Goal: Transaction & Acquisition: Purchase product/service

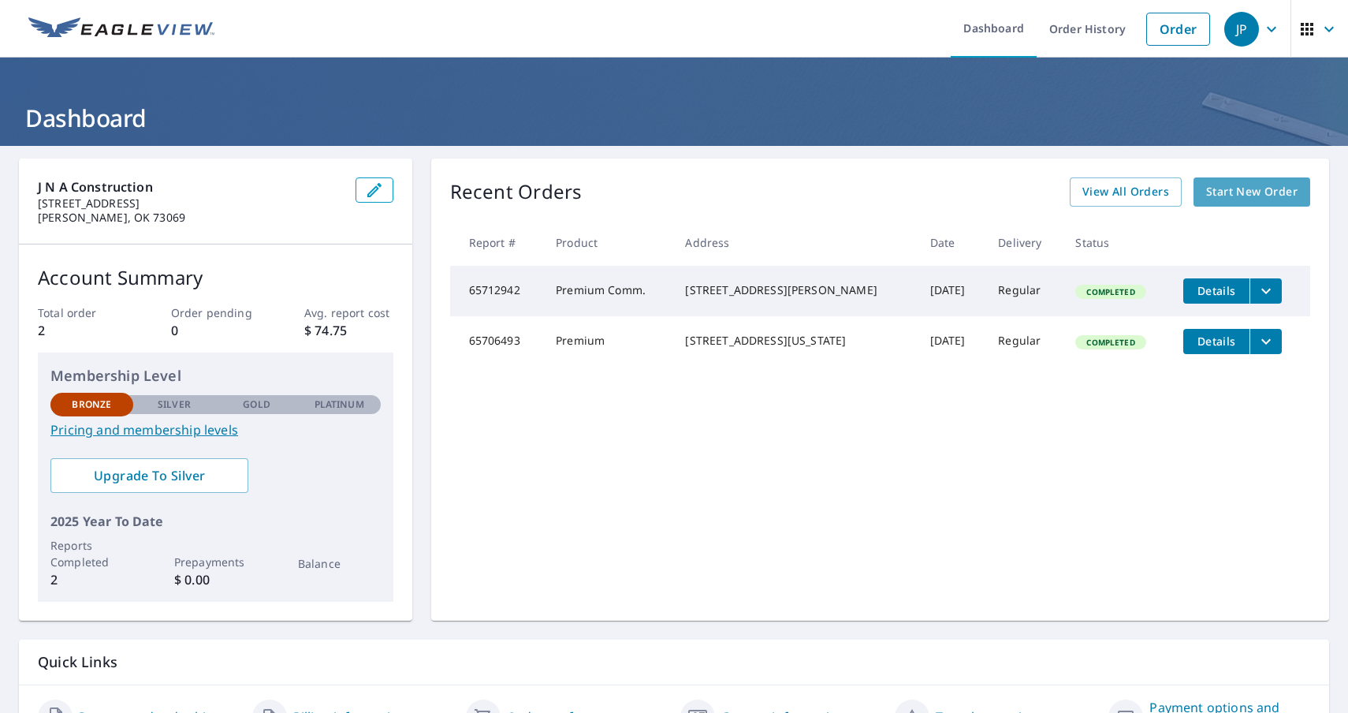
click at [1291, 191] on span "Start New Order" at bounding box center [1251, 192] width 91 height 20
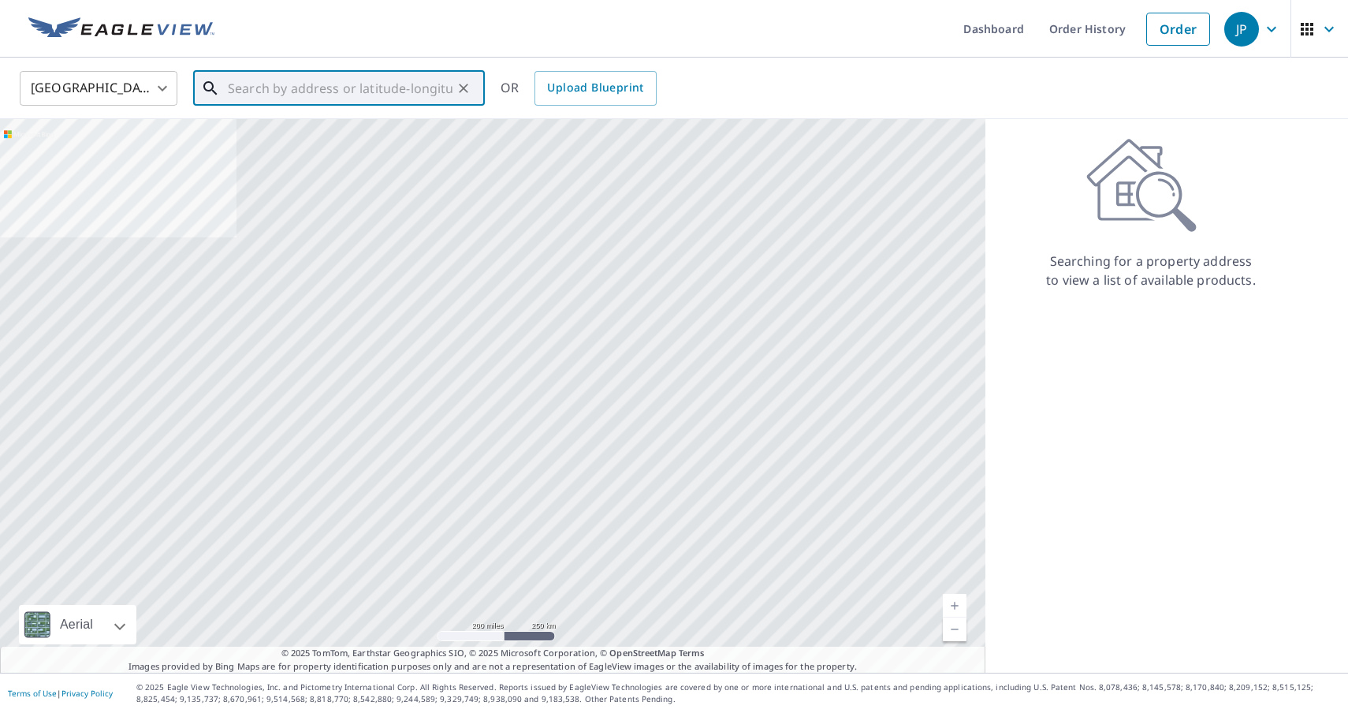
click at [279, 95] on input "text" at bounding box center [340, 88] width 225 height 44
paste input "[STREET_ADDRESS][PERSON_NAME]"
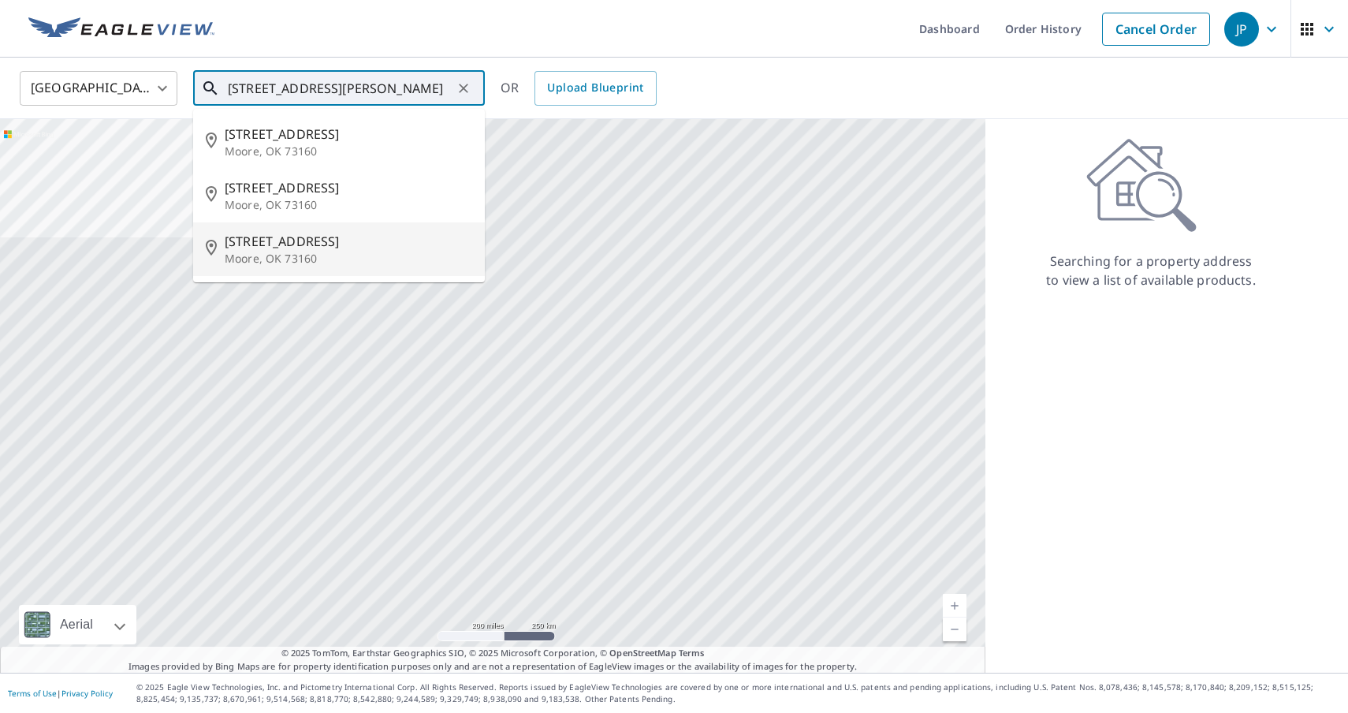
type input "[STREET_ADDRESS][PERSON_NAME]"
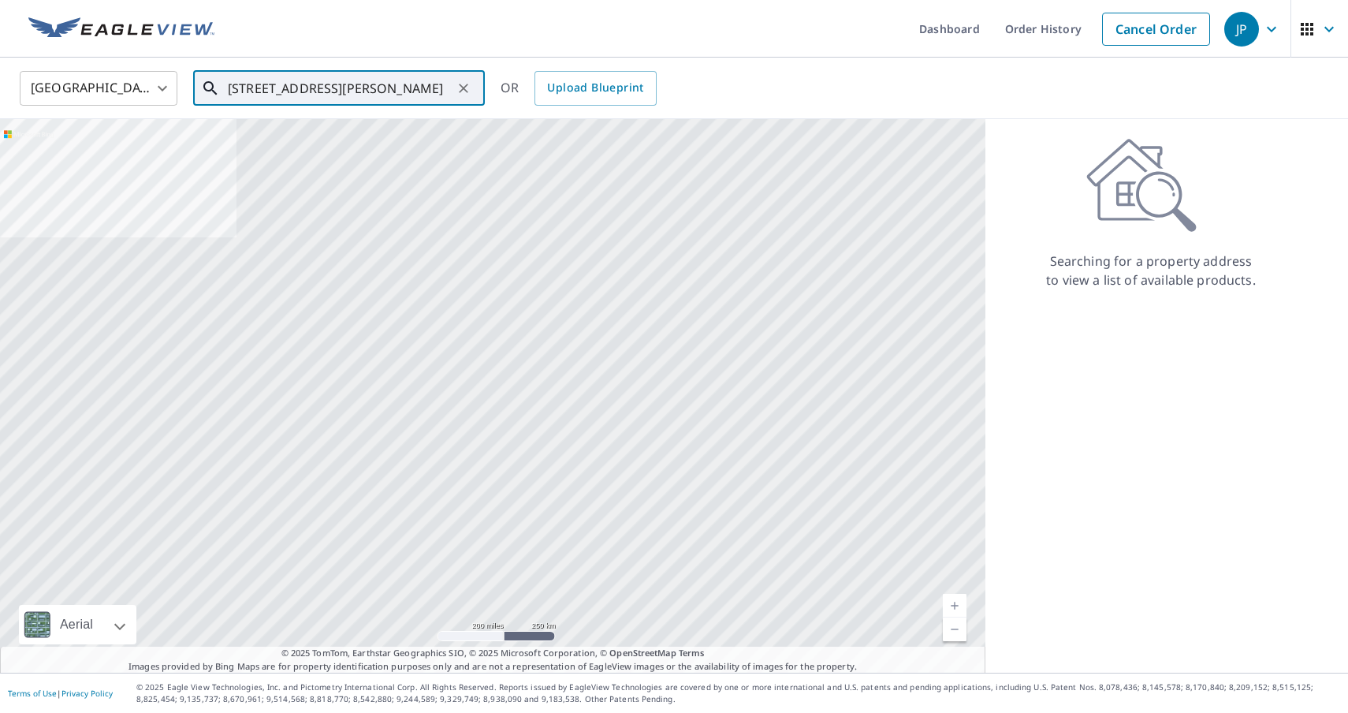
click at [426, 89] on input "[STREET_ADDRESS][PERSON_NAME]" at bounding box center [340, 88] width 225 height 44
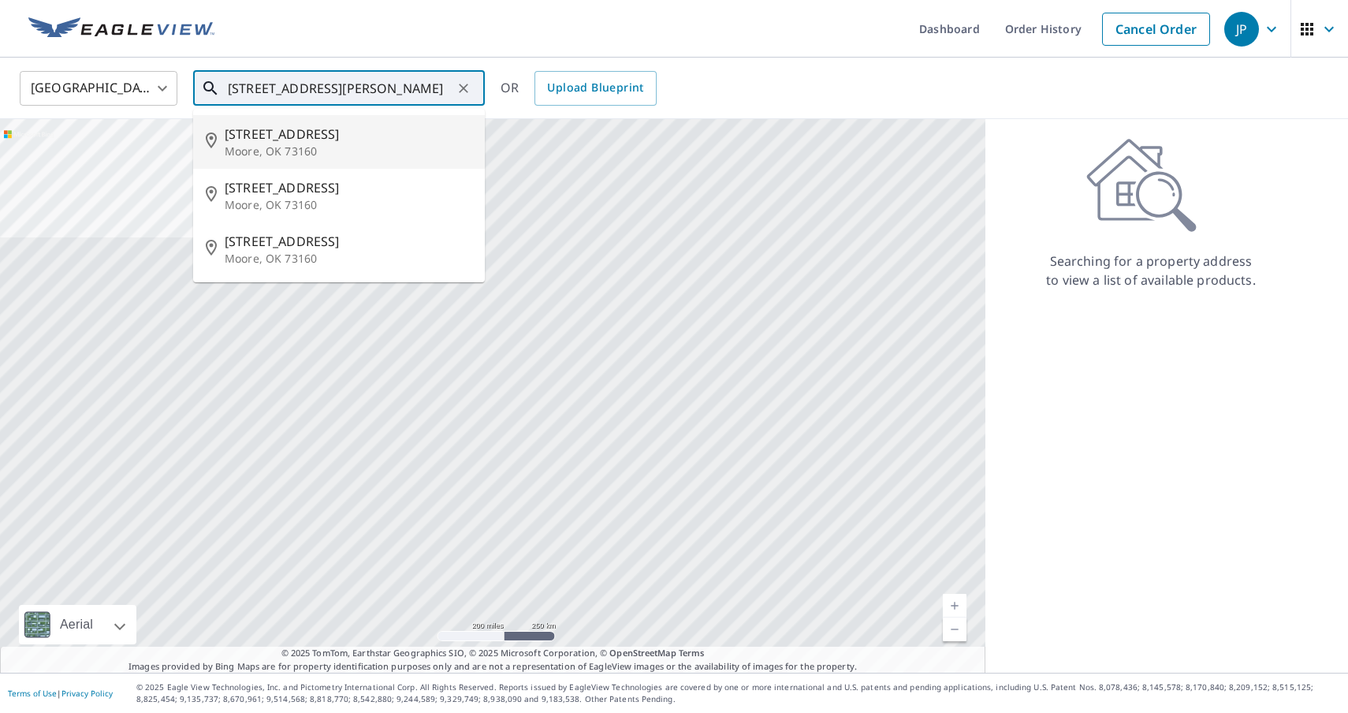
click at [304, 157] on p "Moore, OK 73160" at bounding box center [349, 151] width 248 height 16
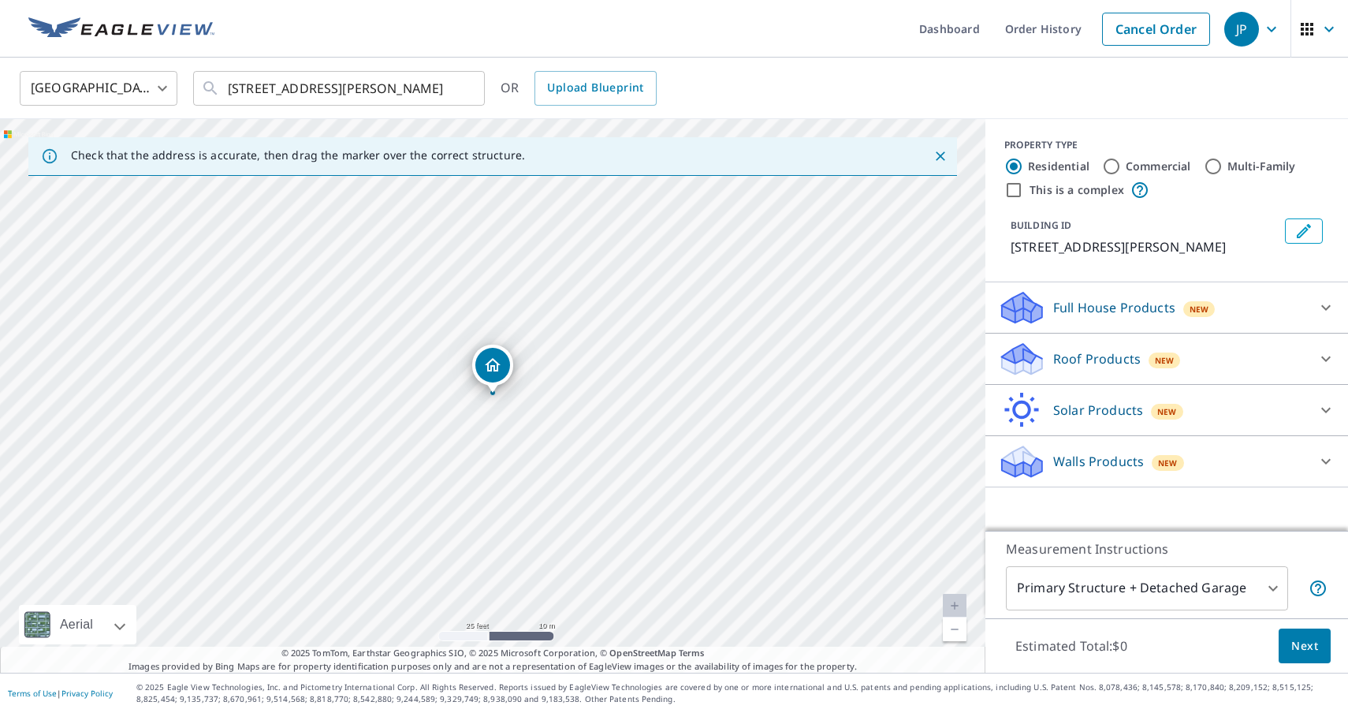
click at [1325, 354] on icon at bounding box center [1326, 358] width 19 height 19
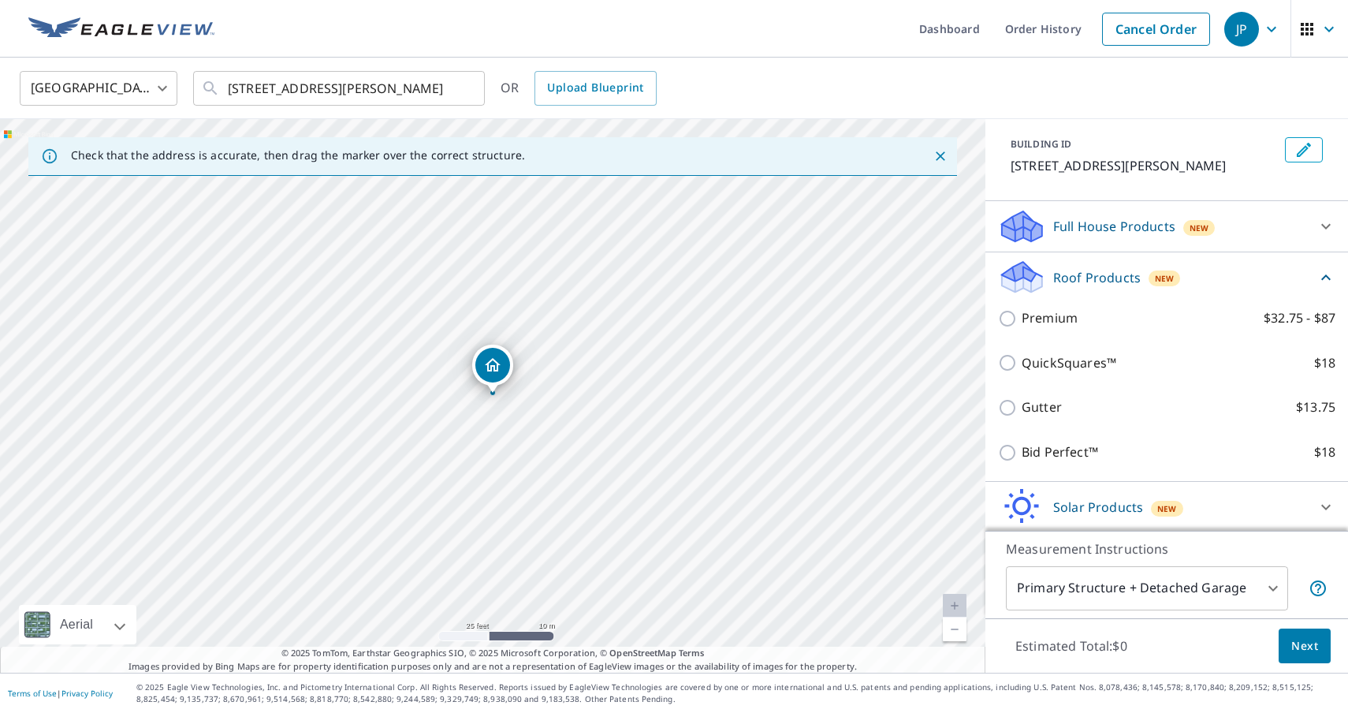
scroll to position [84, 0]
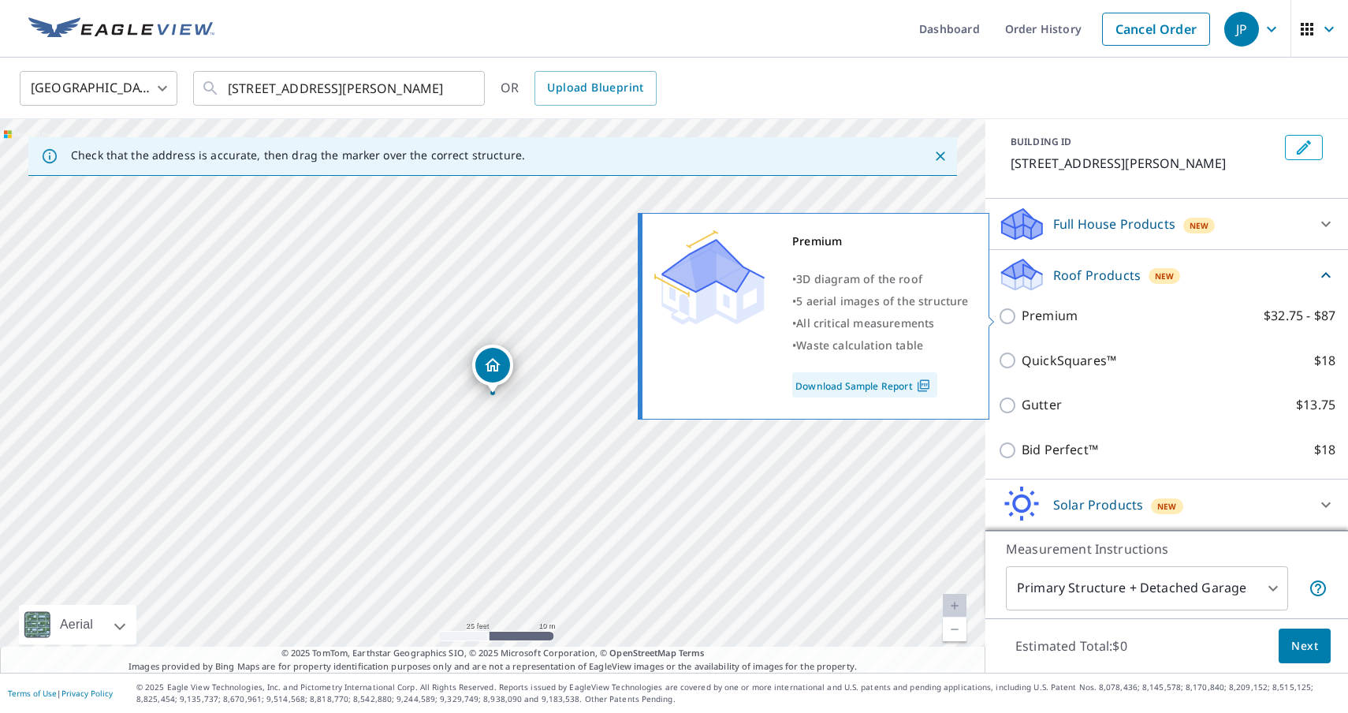
click at [918, 382] on img at bounding box center [923, 385] width 21 height 14
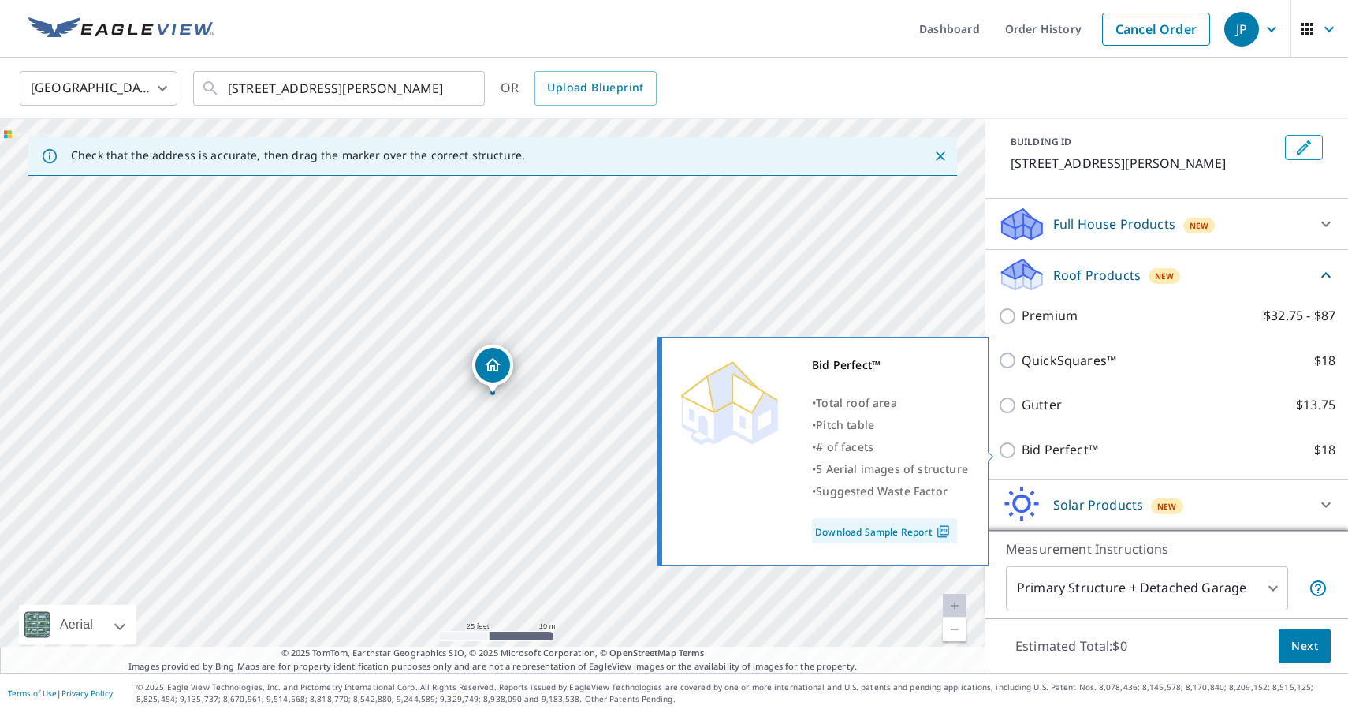
scroll to position [136, 0]
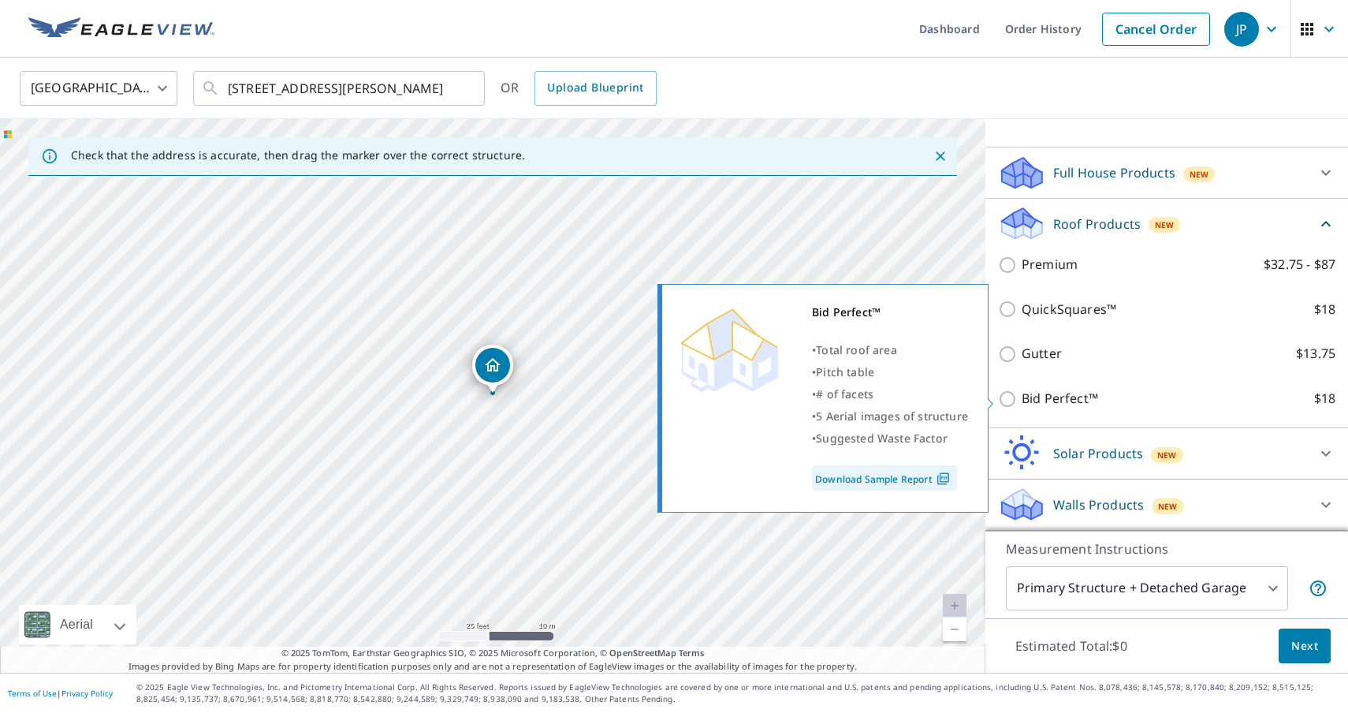
click at [1007, 397] on input "Bid Perfect™ $18" at bounding box center [1010, 398] width 24 height 19
checkbox input "true"
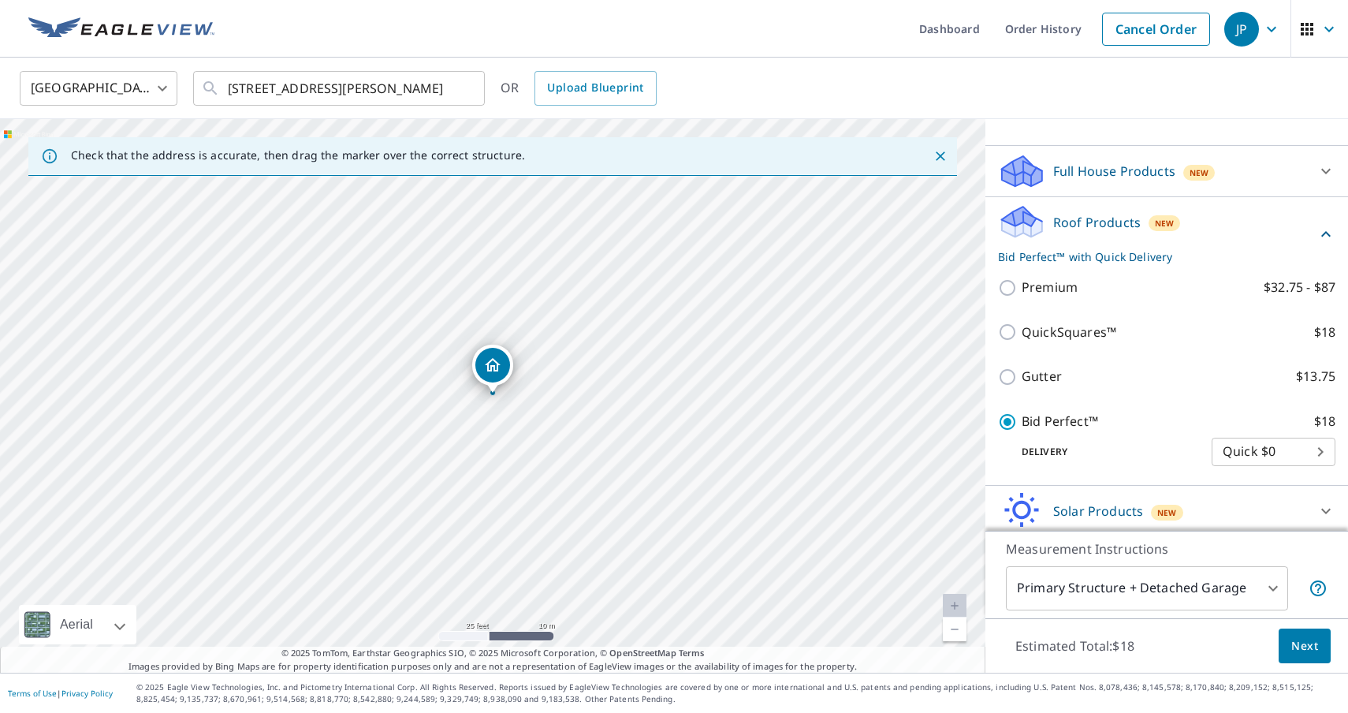
click at [1287, 452] on body "JP JP Dashboard Order History Cancel Order JP [GEOGRAPHIC_DATA] [GEOGRAPHIC_DAT…" at bounding box center [674, 356] width 1348 height 713
click at [1266, 453] on li "Quick $0" at bounding box center [1274, 452] width 124 height 28
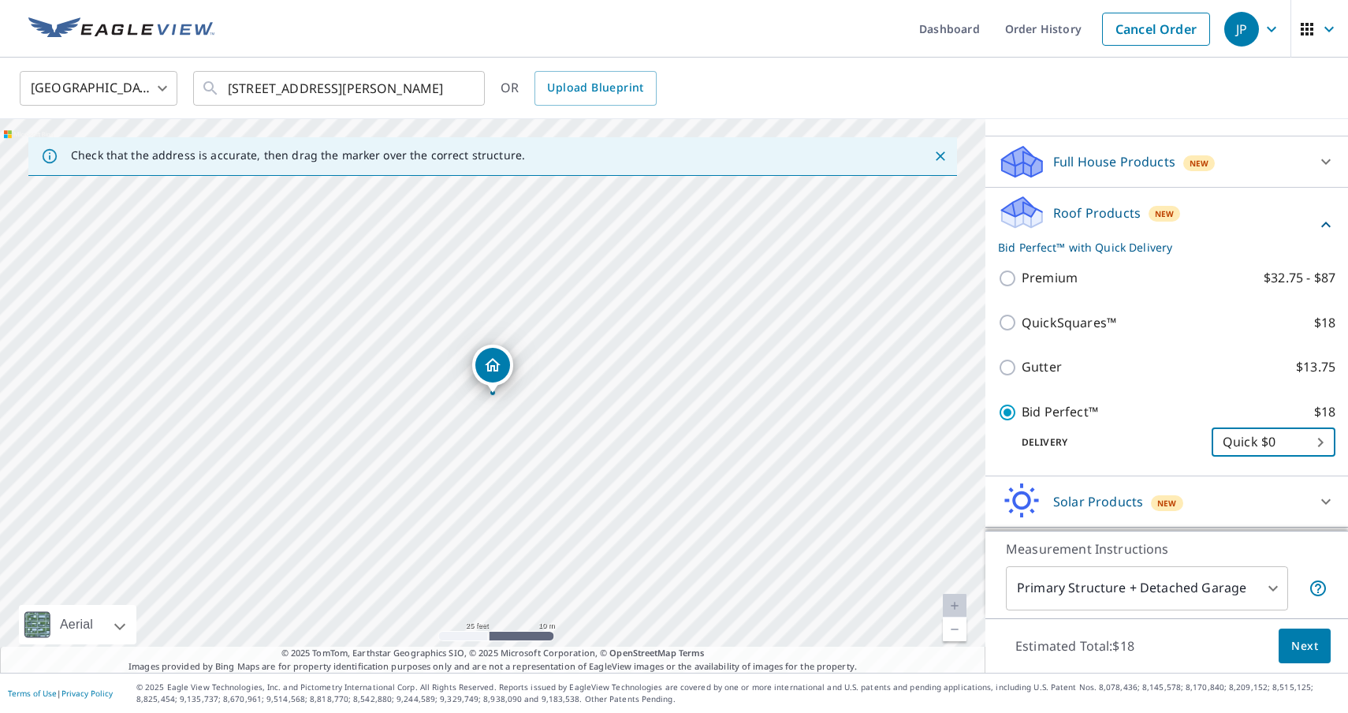
scroll to position [196, 0]
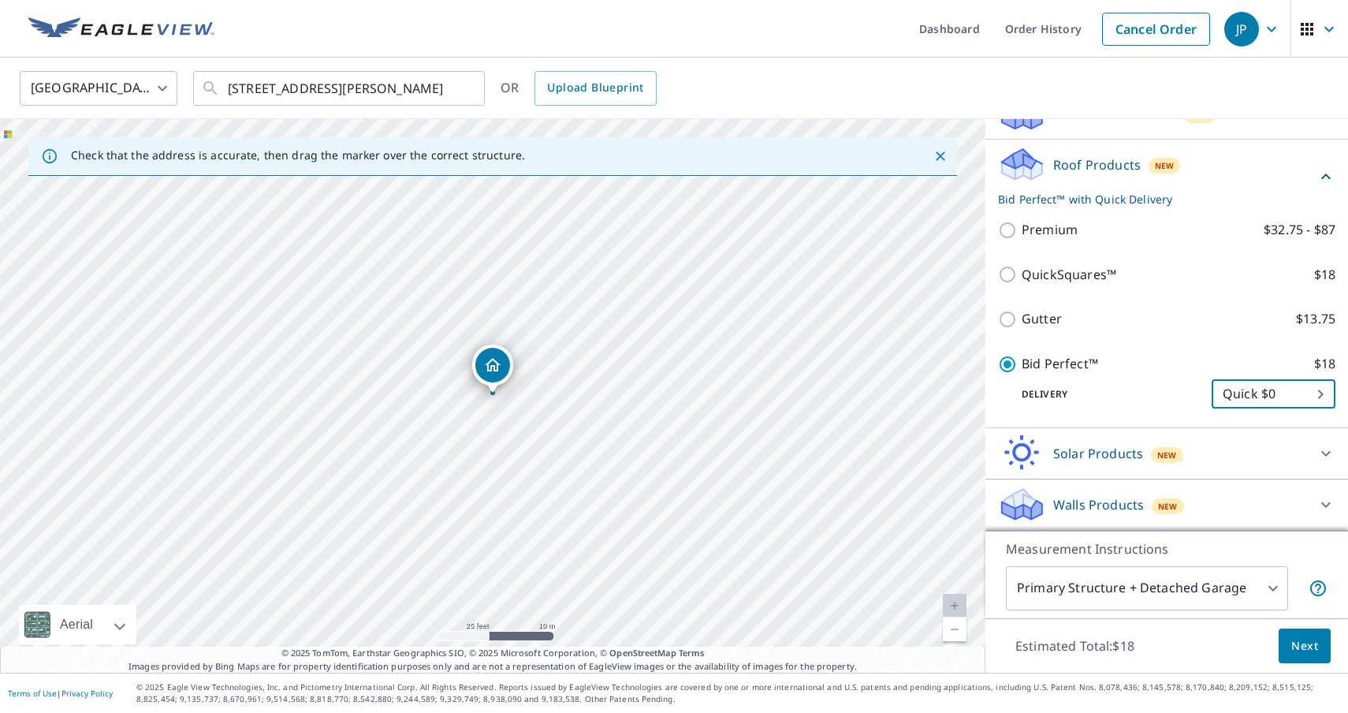
click at [1201, 590] on body "JP JP Dashboard Order History Cancel Order JP [GEOGRAPHIC_DATA] [GEOGRAPHIC_DAT…" at bounding box center [674, 356] width 1348 height 713
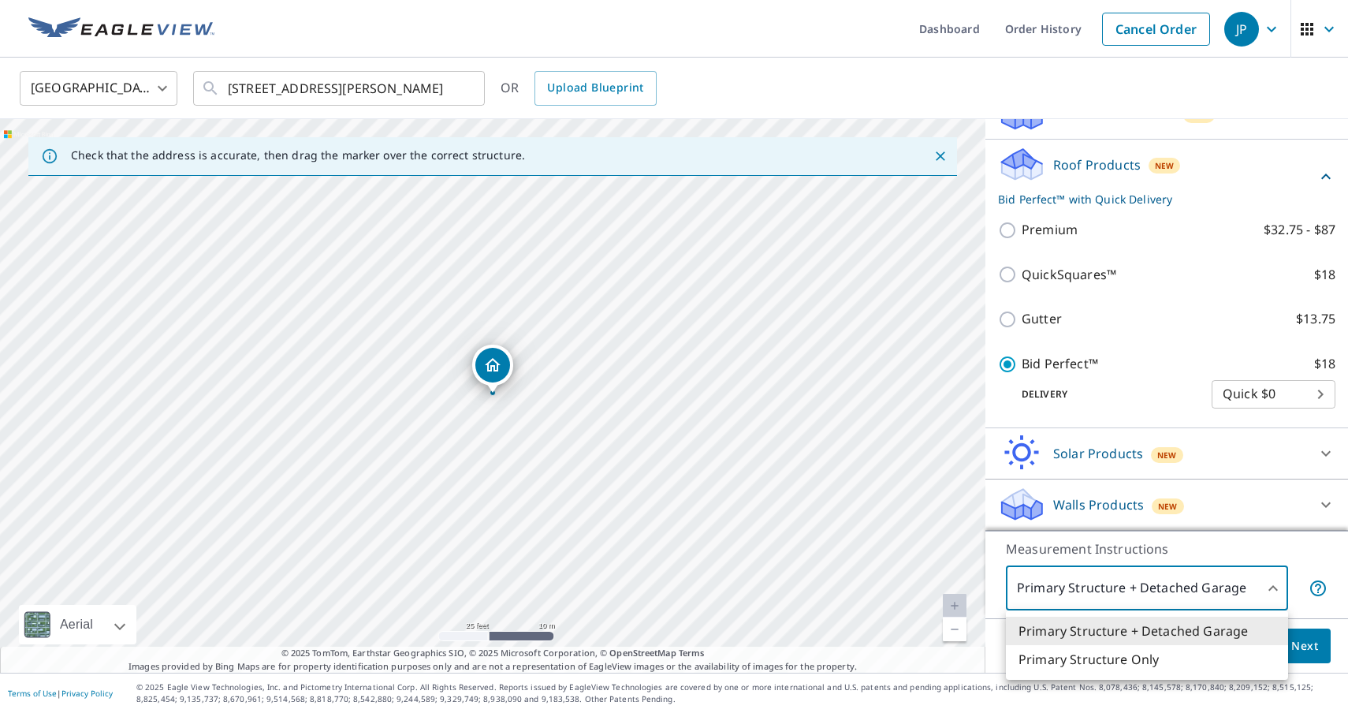
click at [1195, 666] on li "Primary Structure Only" at bounding box center [1147, 659] width 282 height 28
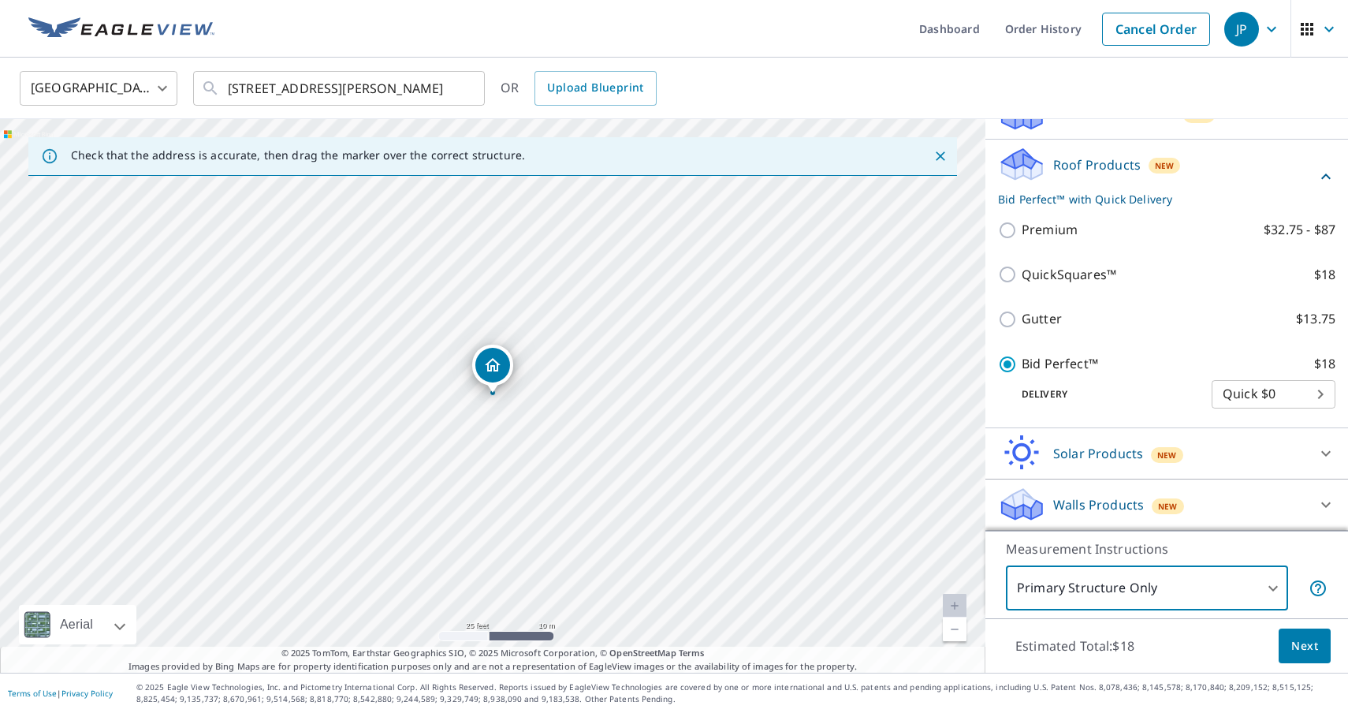
click at [1212, 582] on body "JP JP Dashboard Order History Cancel Order JP [GEOGRAPHIC_DATA] [GEOGRAPHIC_DAT…" at bounding box center [674, 356] width 1348 height 713
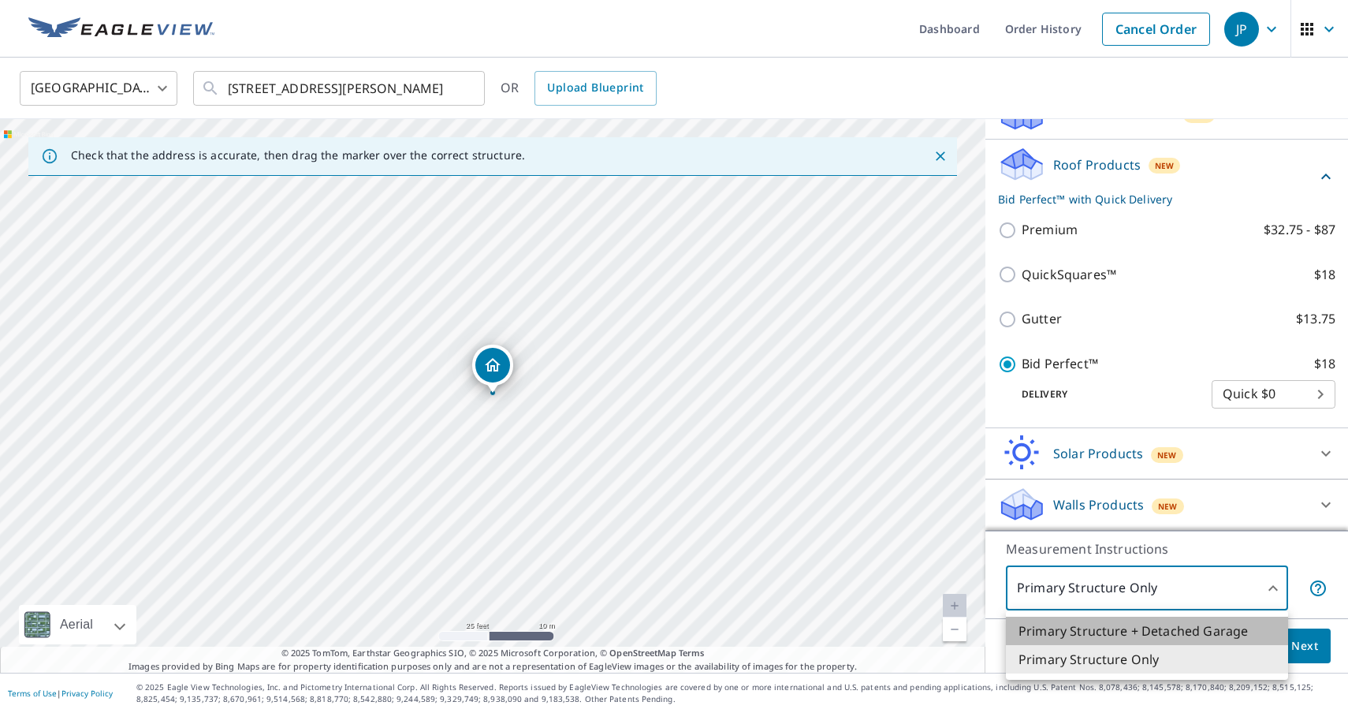
click at [1209, 631] on li "Primary Structure + Detached Garage" at bounding box center [1147, 630] width 282 height 28
type input "1"
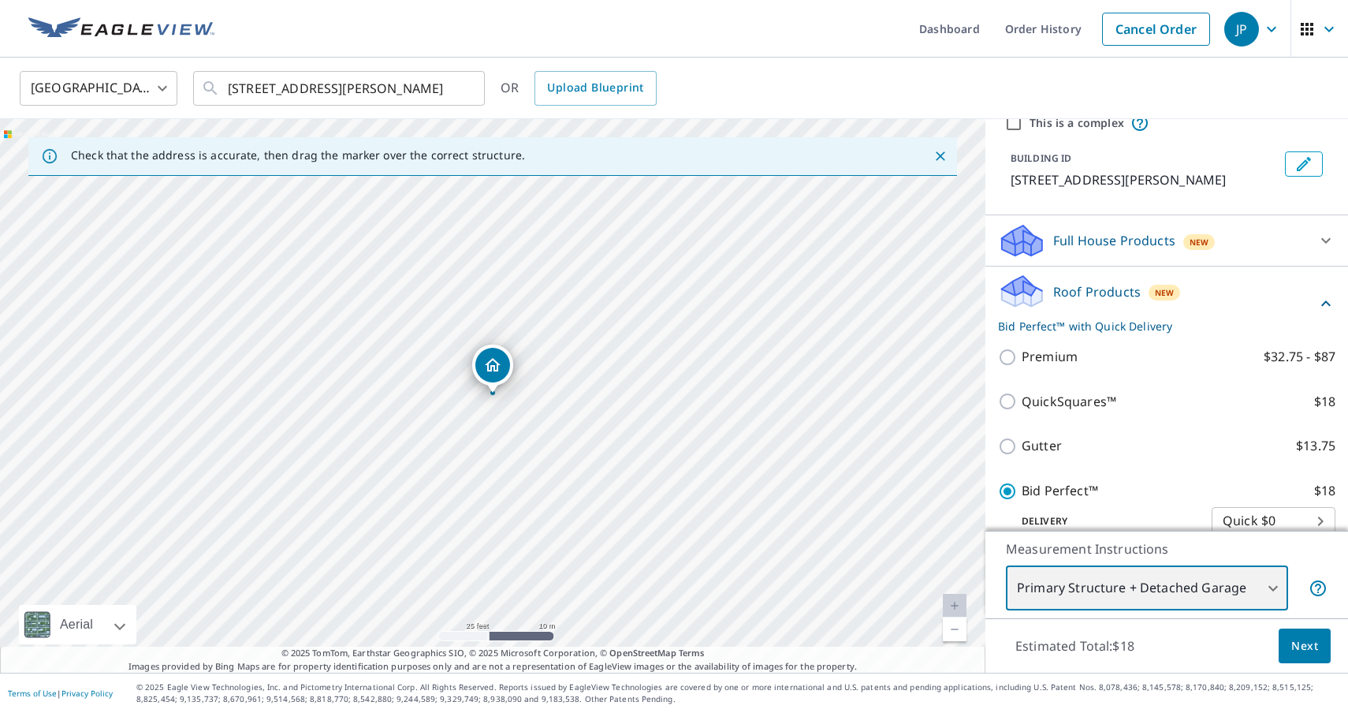
scroll to position [72, 0]
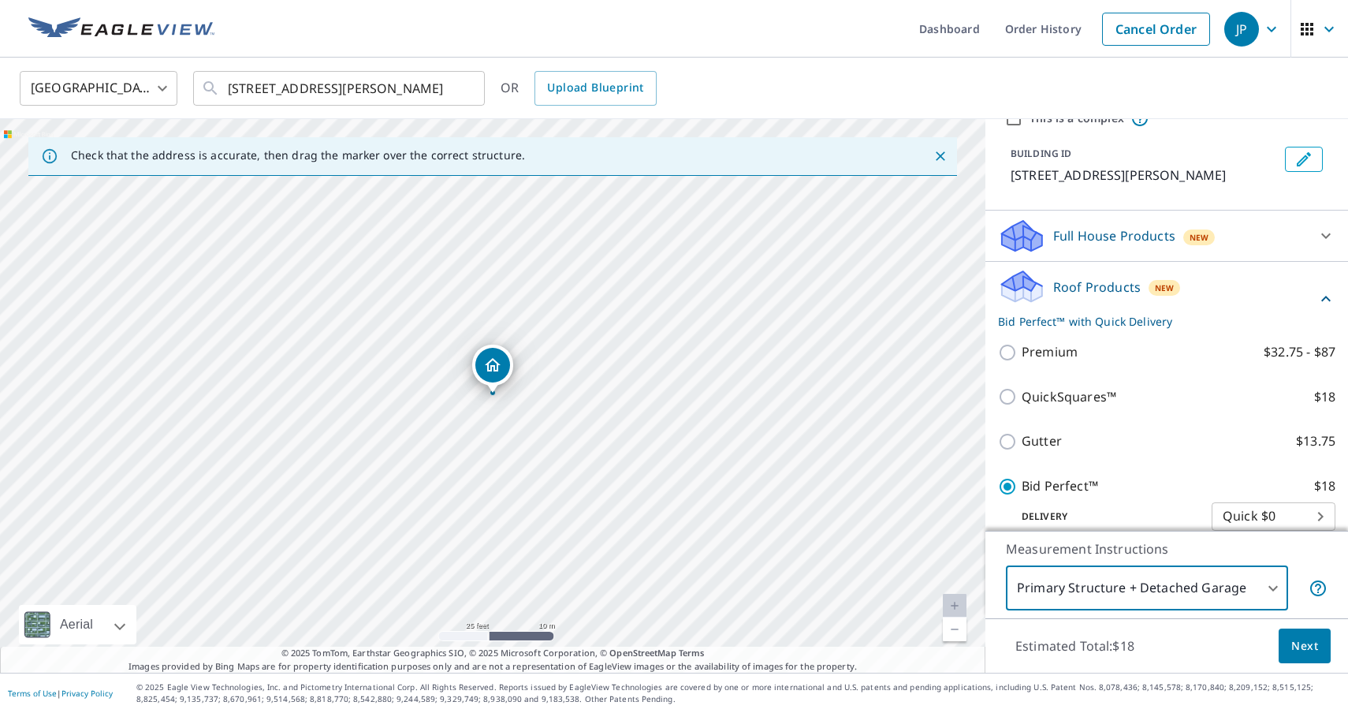
click at [1238, 225] on div "Full House Products New" at bounding box center [1152, 236] width 309 height 37
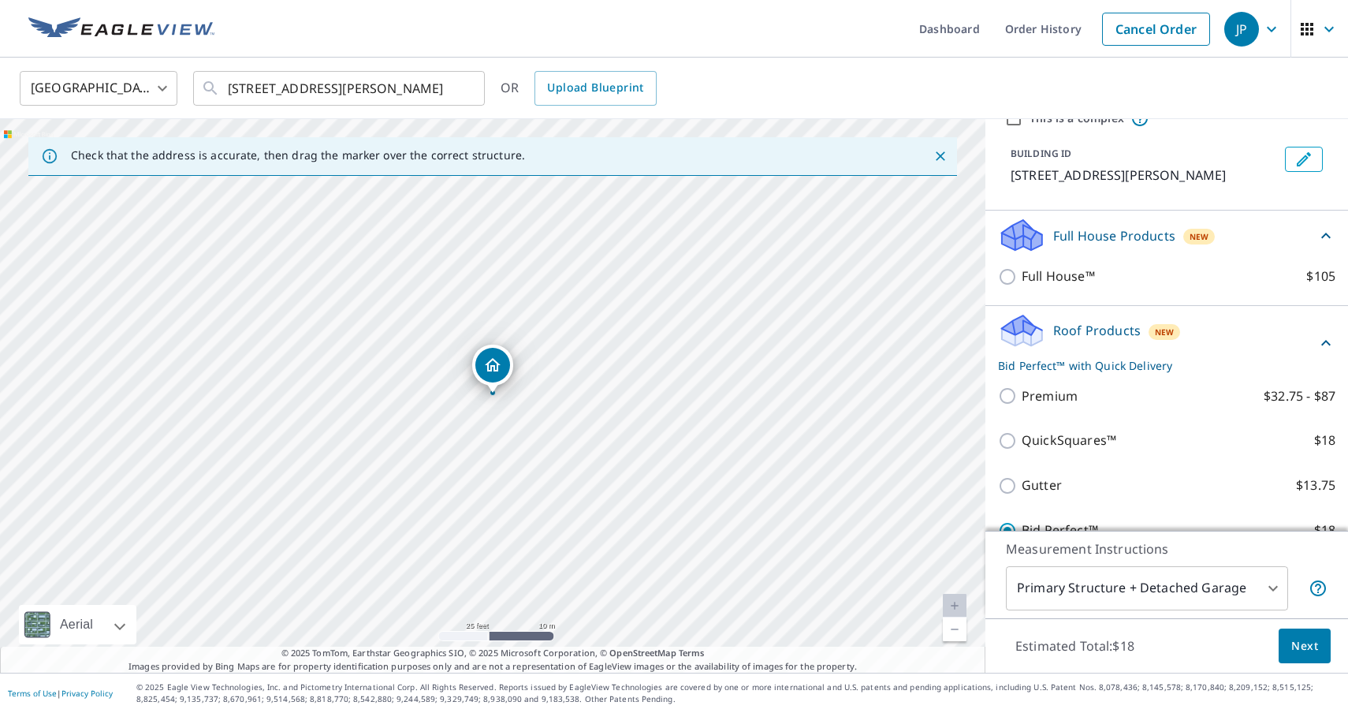
click at [1282, 225] on div "Full House Products New" at bounding box center [1157, 235] width 318 height 37
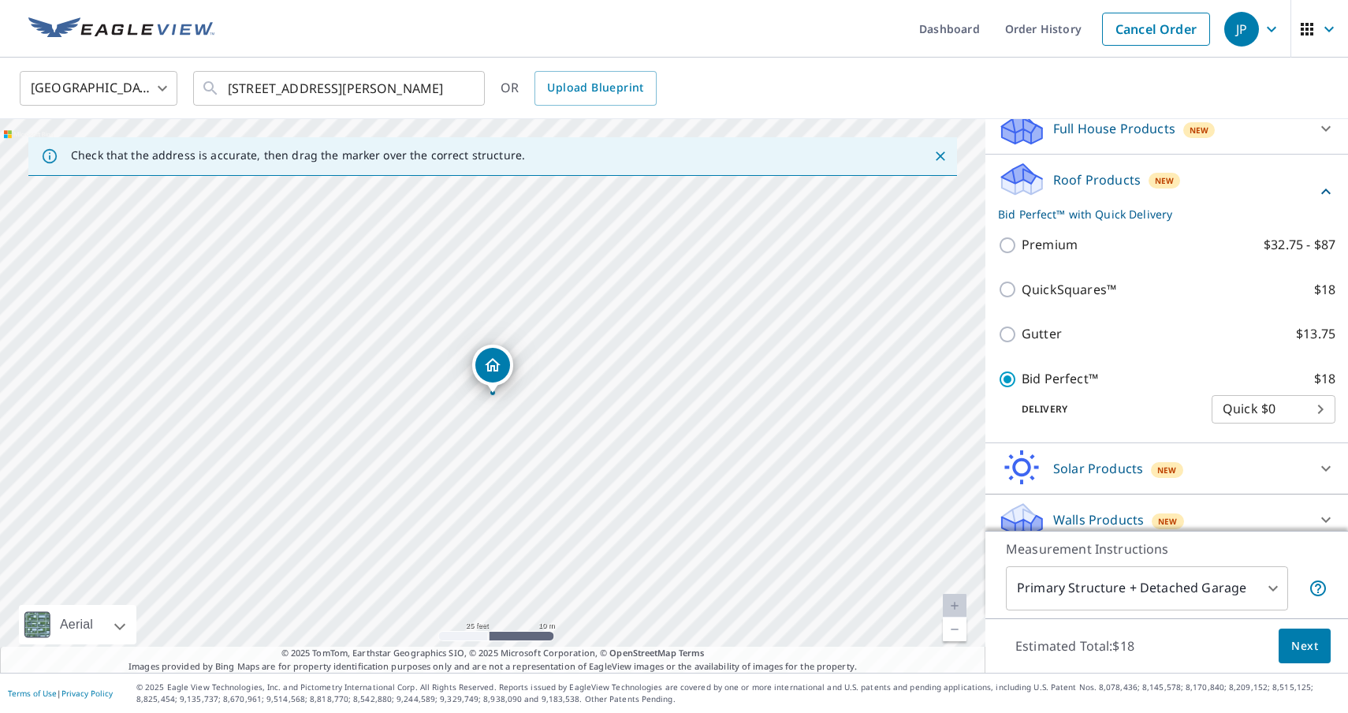
scroll to position [196, 0]
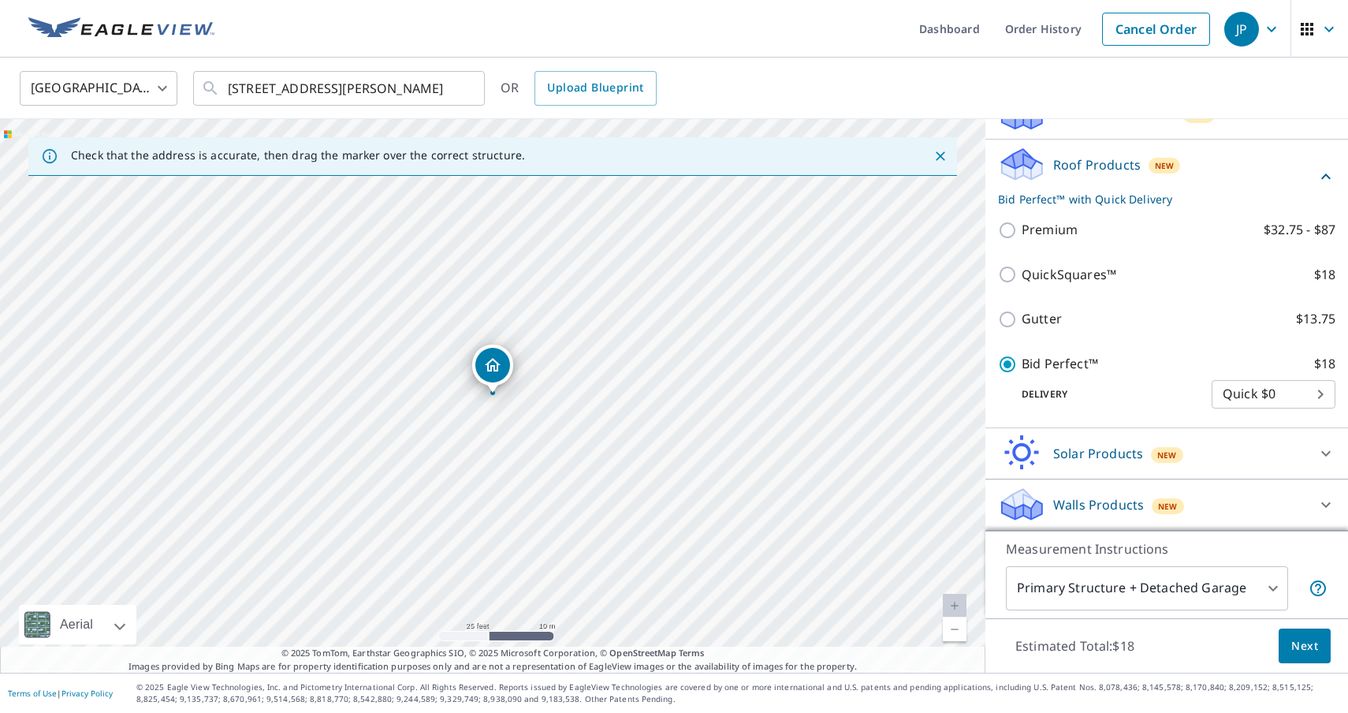
click at [1153, 513] on div "Walls Products New" at bounding box center [1152, 504] width 309 height 37
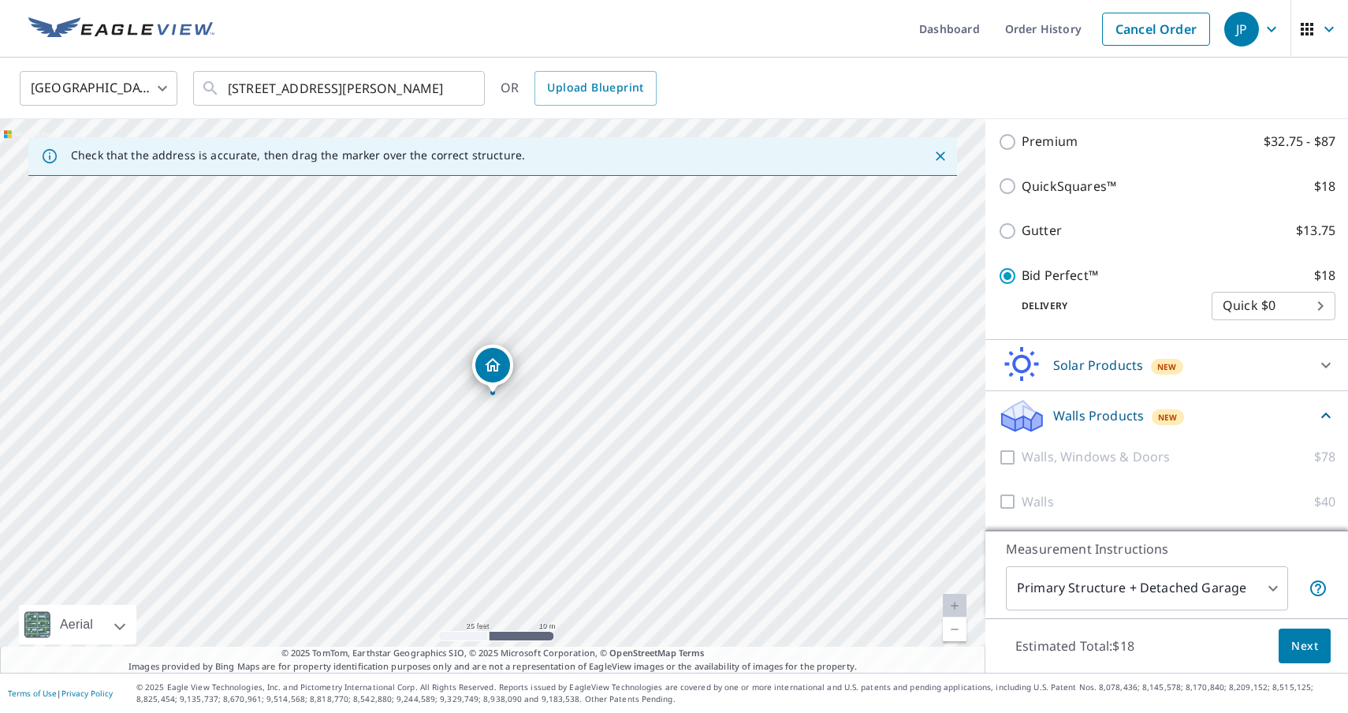
click at [1261, 397] on div "Walls Products New" at bounding box center [1157, 415] width 318 height 37
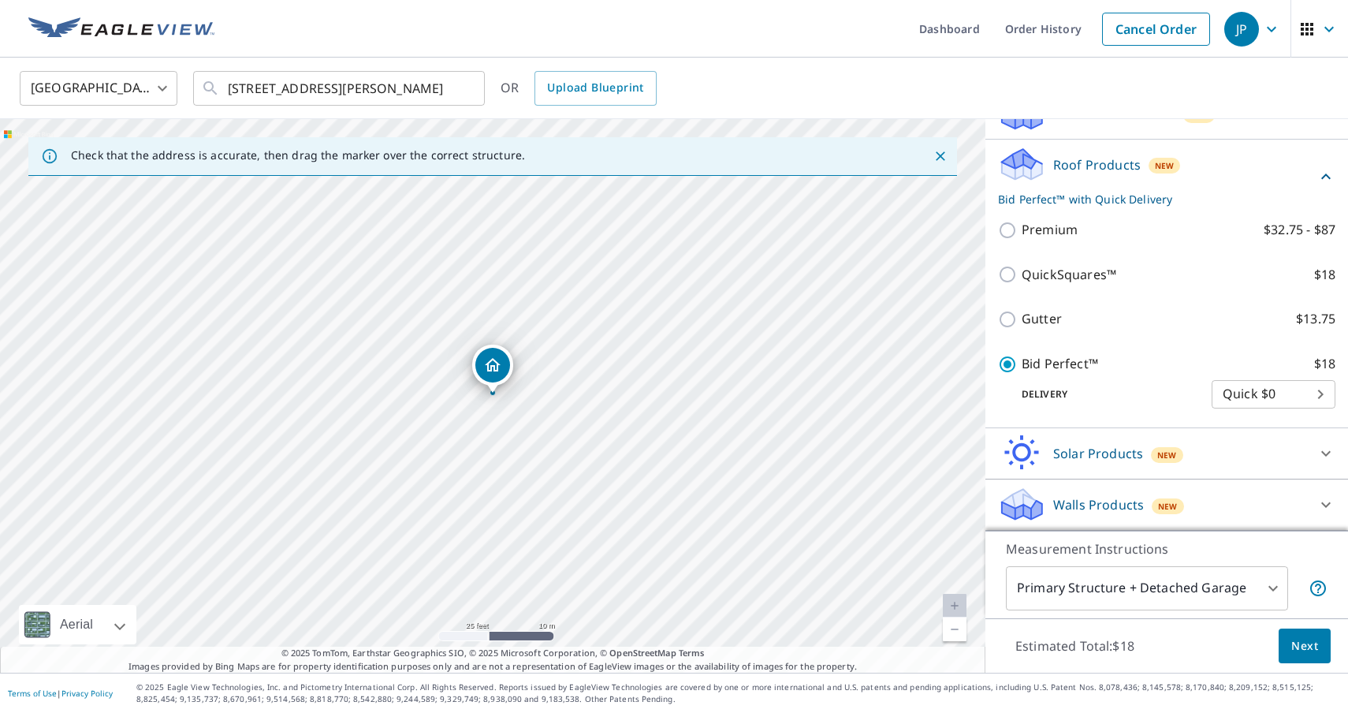
click at [1311, 640] on span "Next" at bounding box center [1304, 646] width 27 height 20
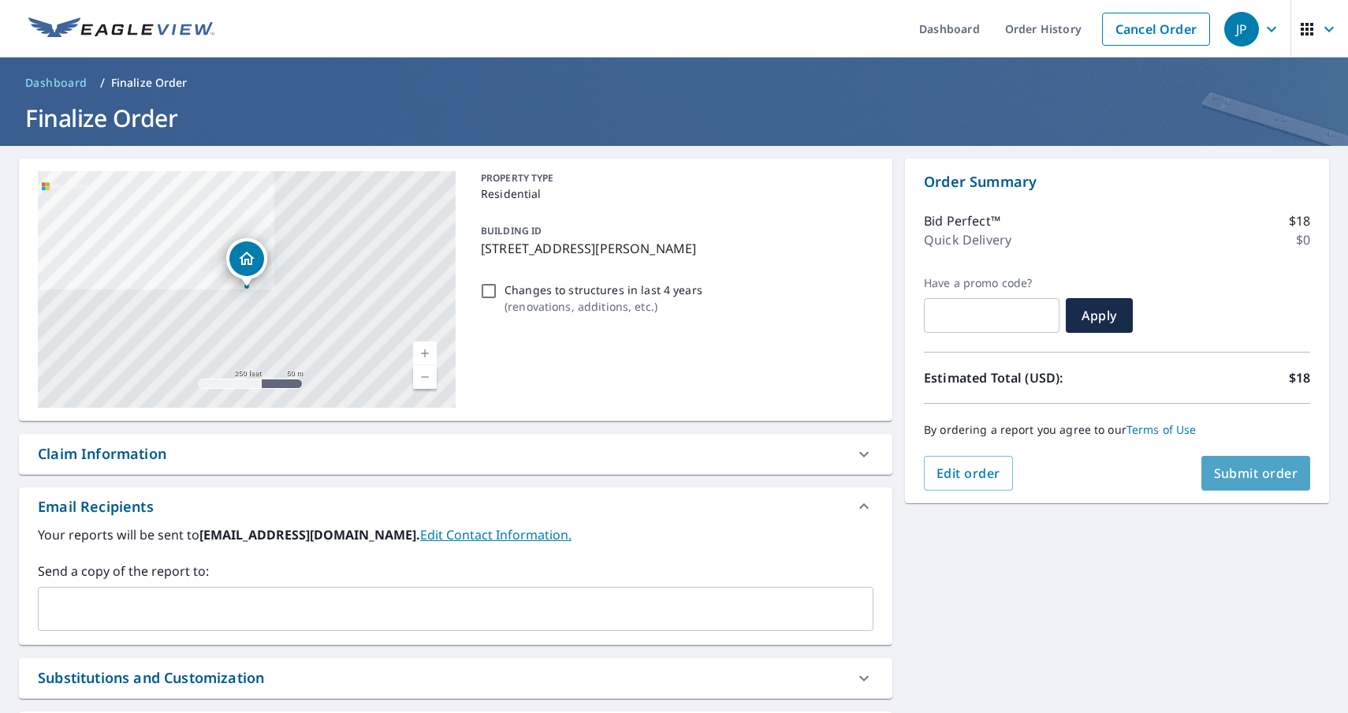
click at [1281, 467] on span "Submit order" at bounding box center [1256, 472] width 84 height 17
